Goal: Task Accomplishment & Management: Use online tool/utility

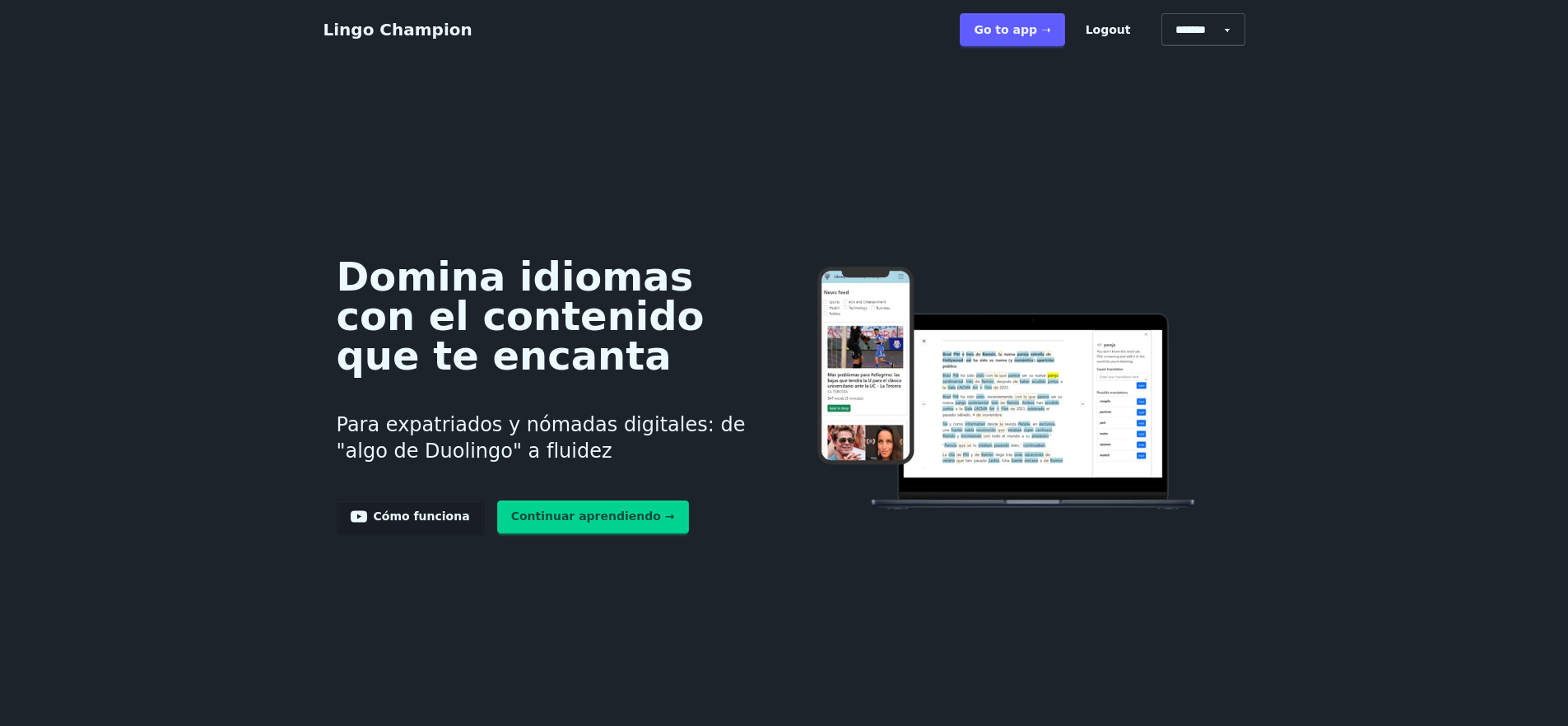
click at [1030, 30] on link "Go to app ➝" at bounding box center [1011, 30] width 104 height 33
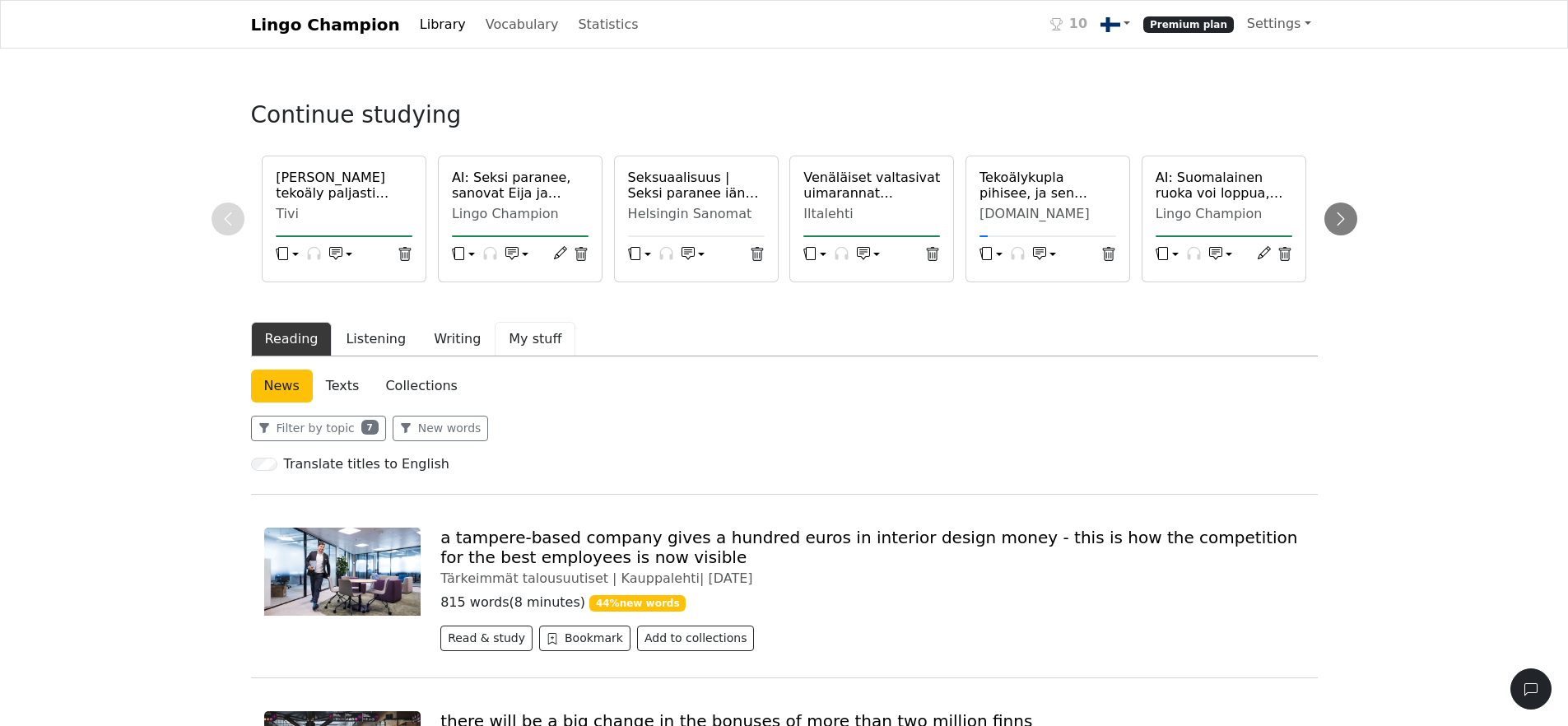
click at [532, 342] on button "My stuff" at bounding box center [535, 339] width 81 height 34
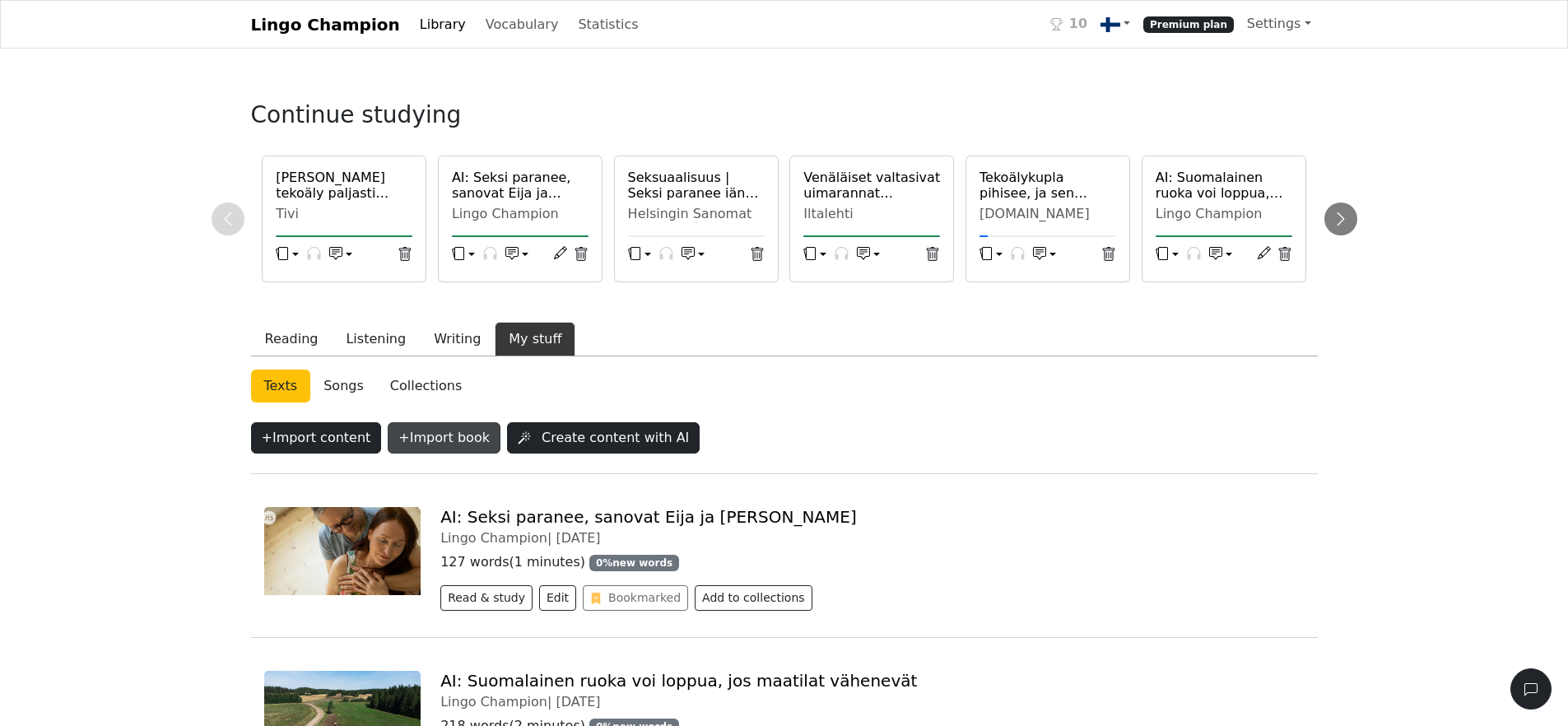
click at [445, 441] on button "+ Import book" at bounding box center [443, 438] width 113 height 32
